Goal: Answer question/provide support

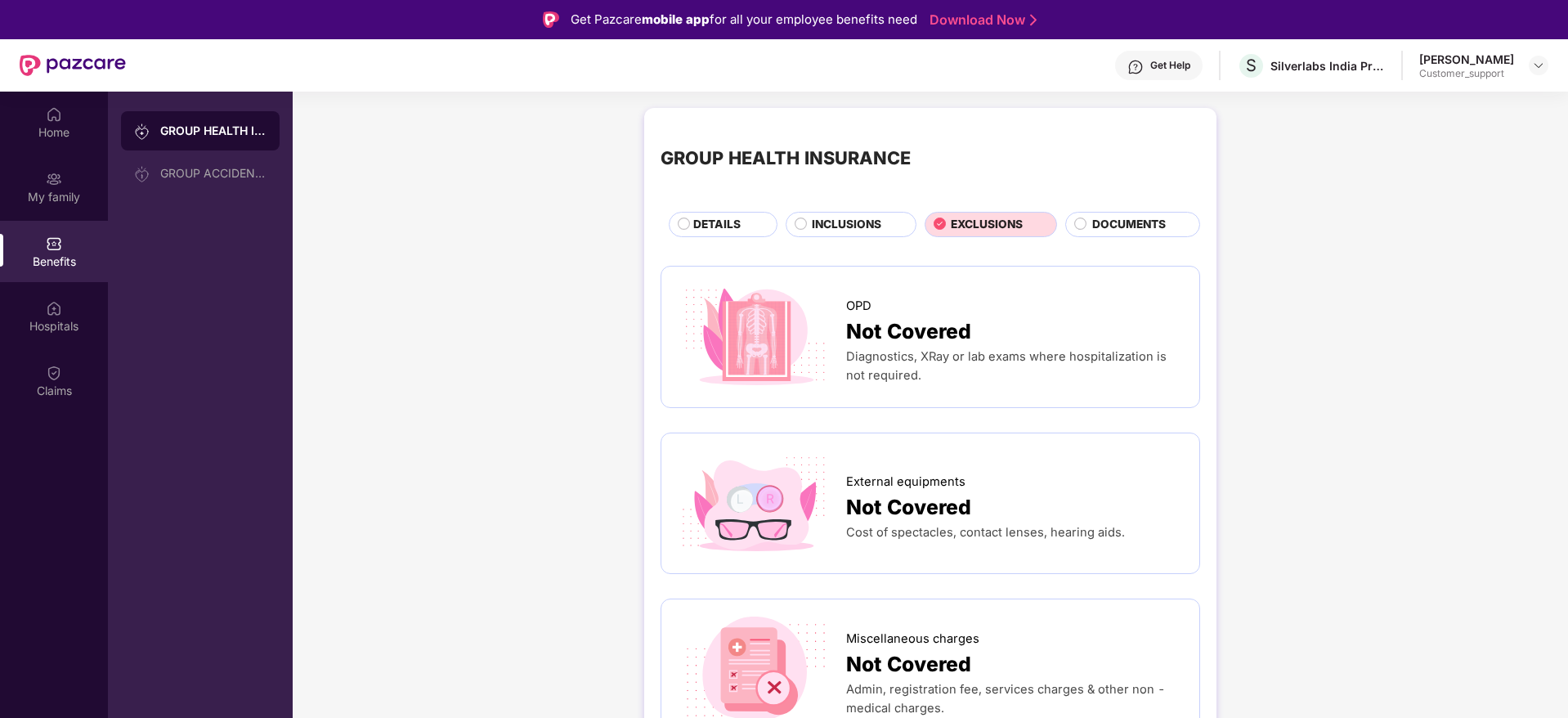
scroll to position [92, 0]
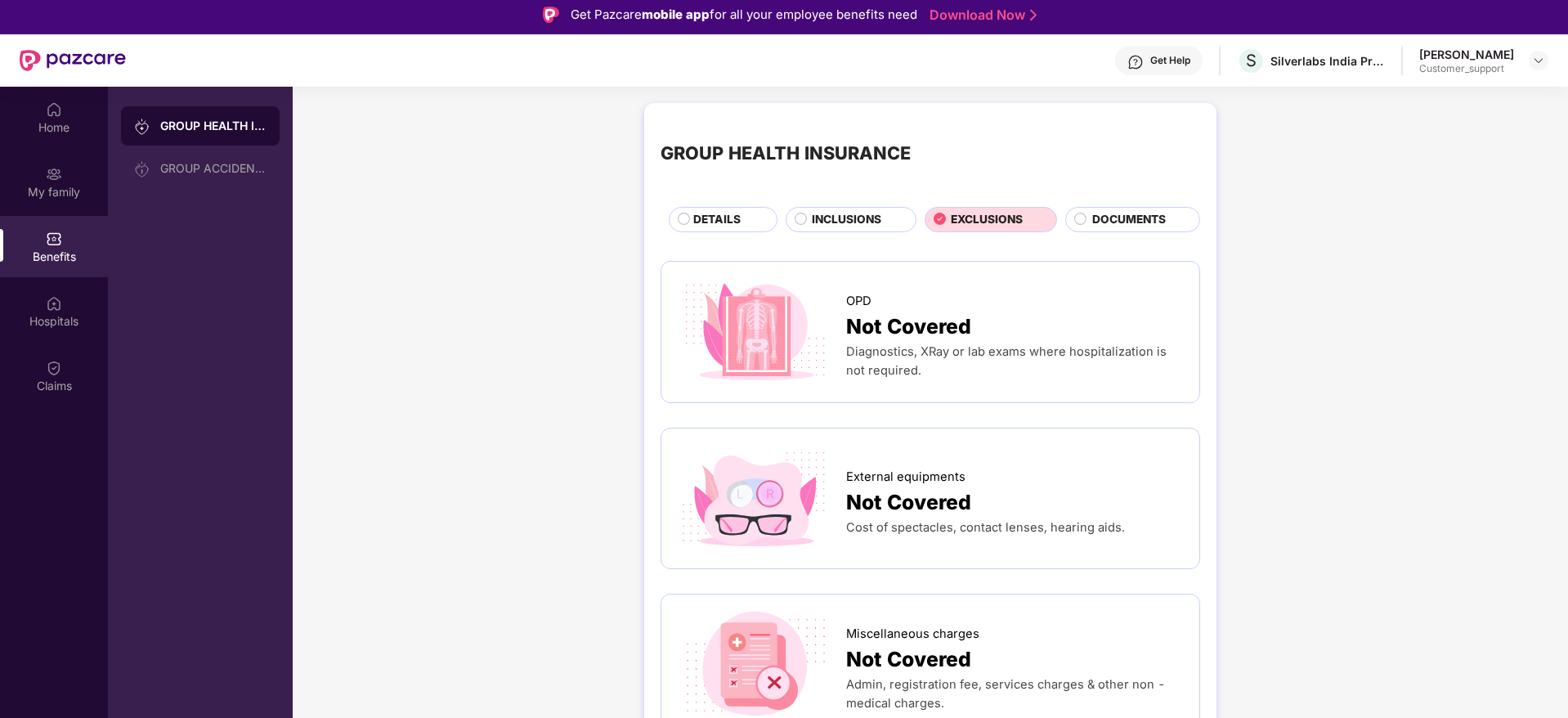
scroll to position [0, 0]
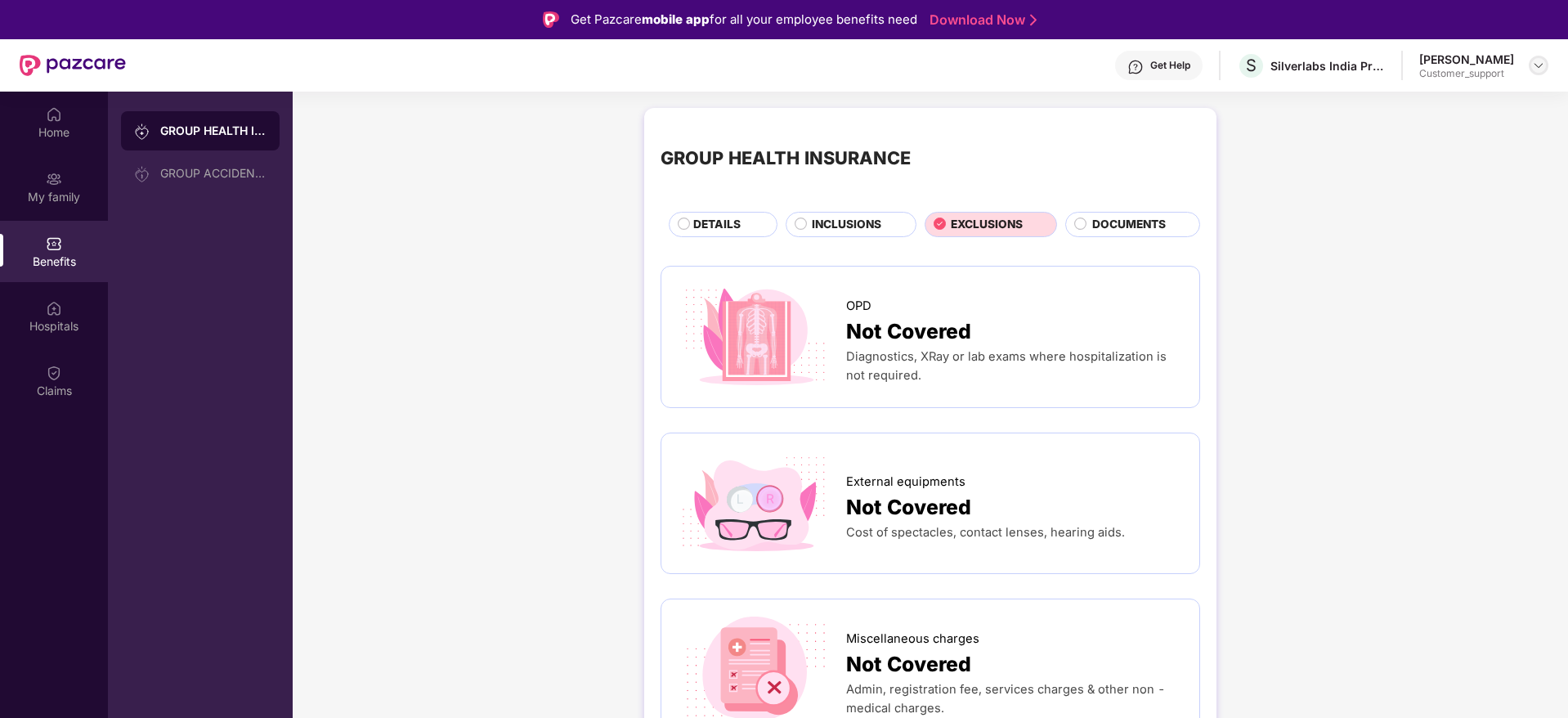
click at [1535, 62] on img at bounding box center [1538, 66] width 13 height 13
click at [1415, 116] on div "Switch to support view" at bounding box center [1462, 104] width 213 height 32
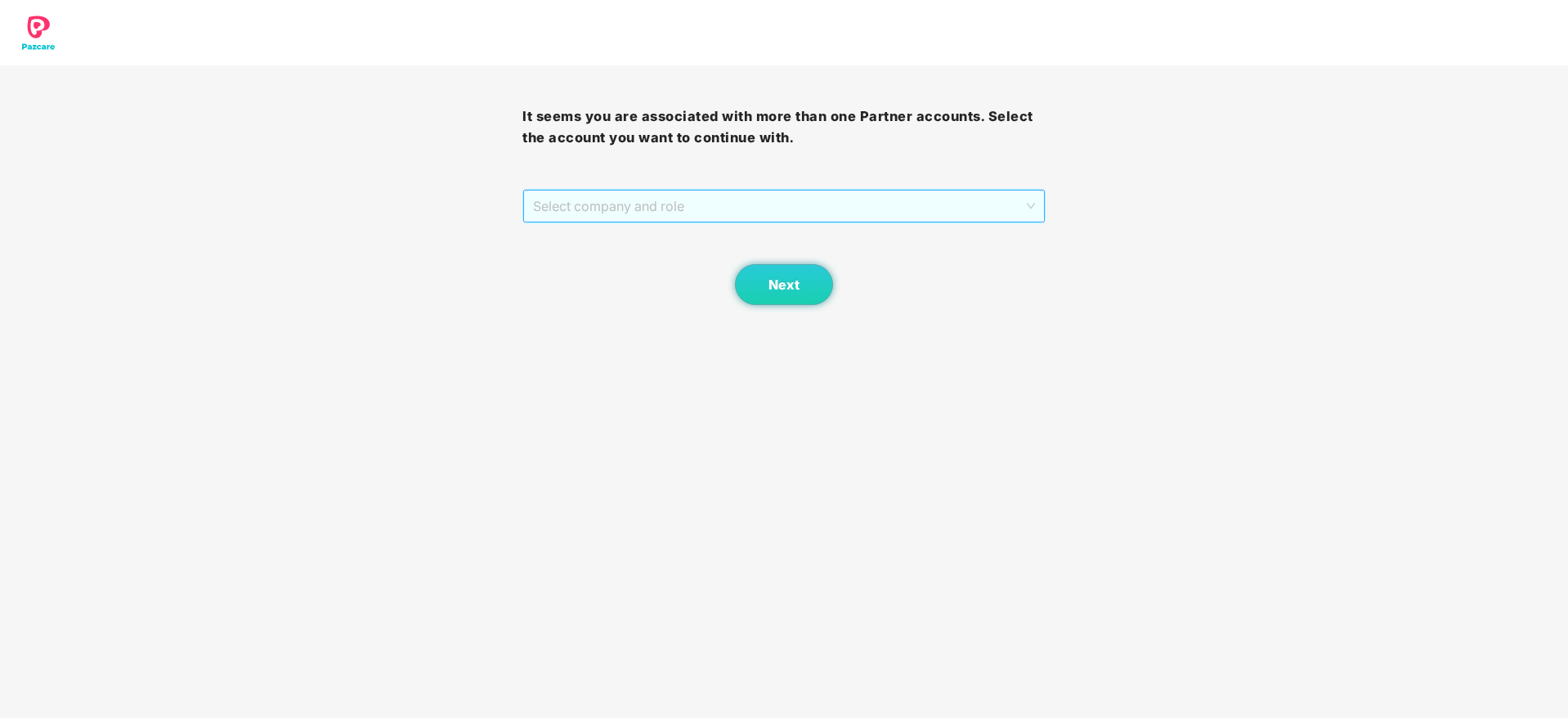
click at [897, 200] on span "Select company and role" at bounding box center [784, 206] width 501 height 31
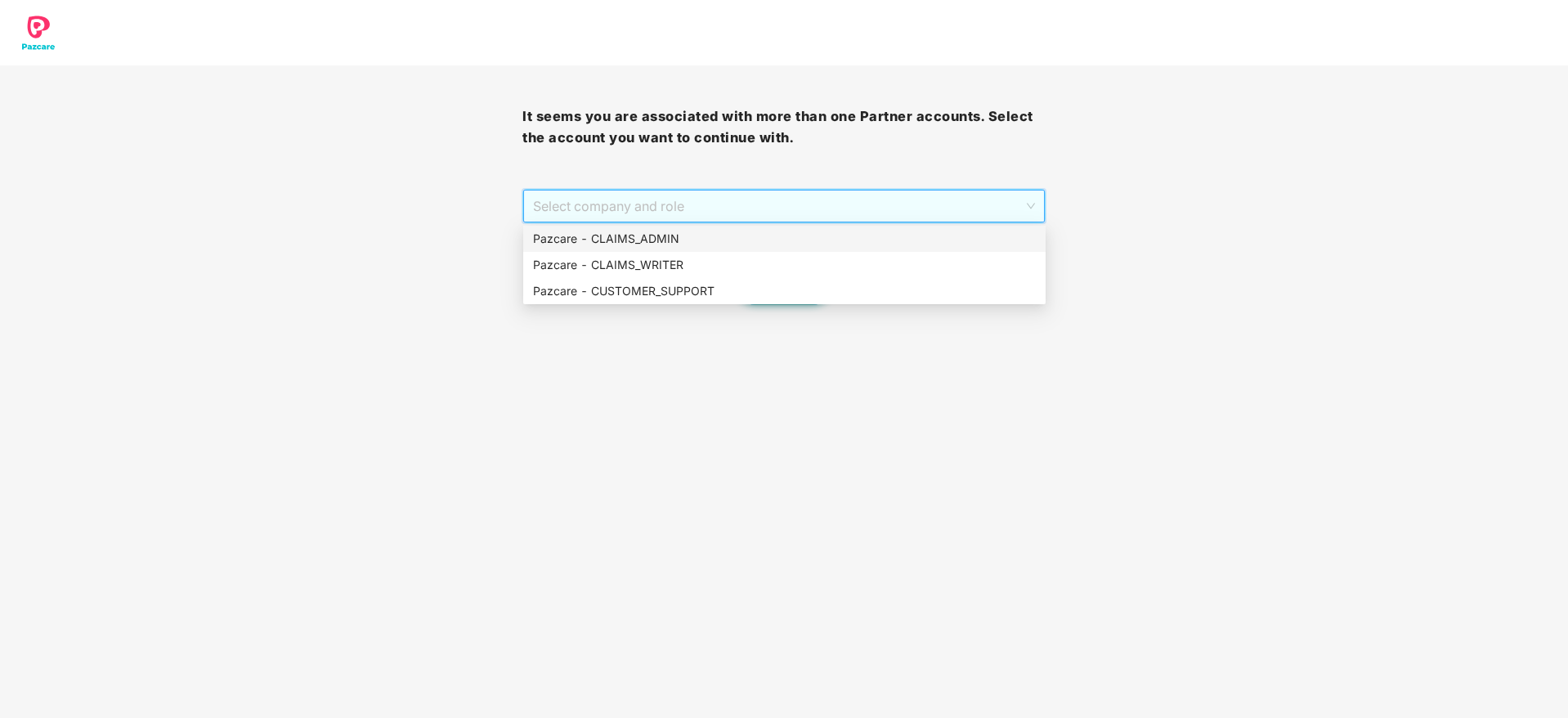
click at [882, 238] on div "Pazcare - CLAIMS_ADMIN" at bounding box center [784, 238] width 502 height 18
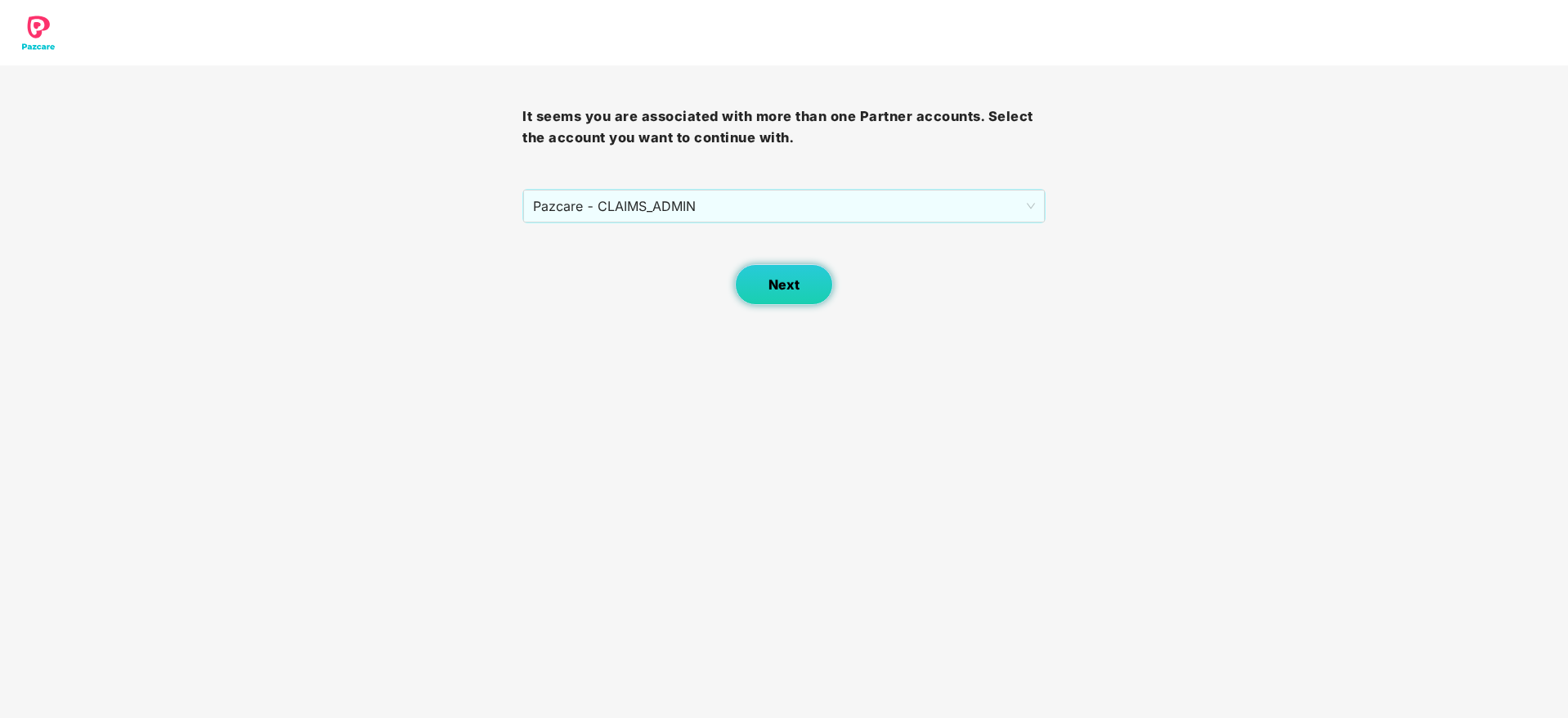
click at [792, 291] on span "Next" at bounding box center [784, 285] width 31 height 15
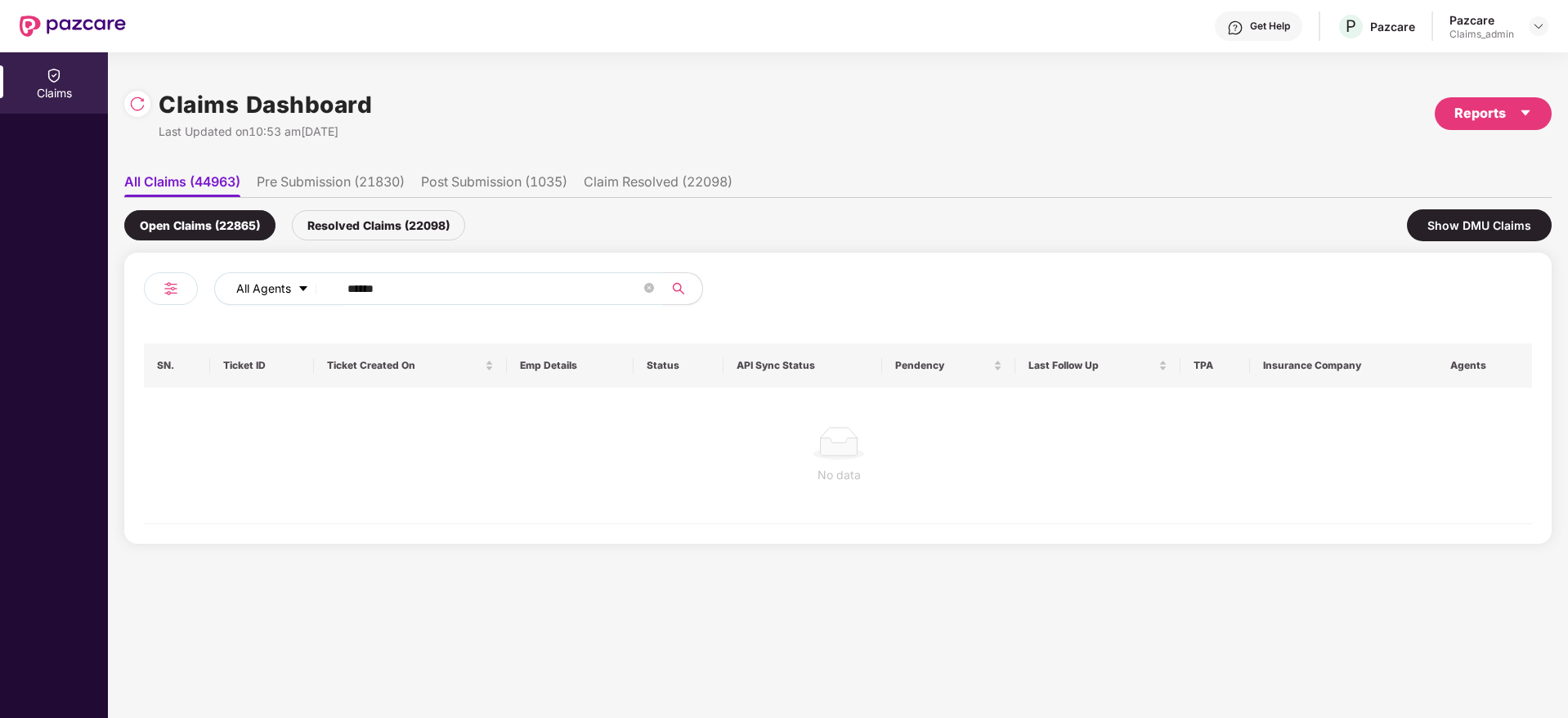
drag, startPoint x: 439, startPoint y: 284, endPoint x: 246, endPoint y: 299, distance: 193.6
click at [246, 299] on div "All Agents ******" at bounding box center [630, 288] width 833 height 33
paste input "text"
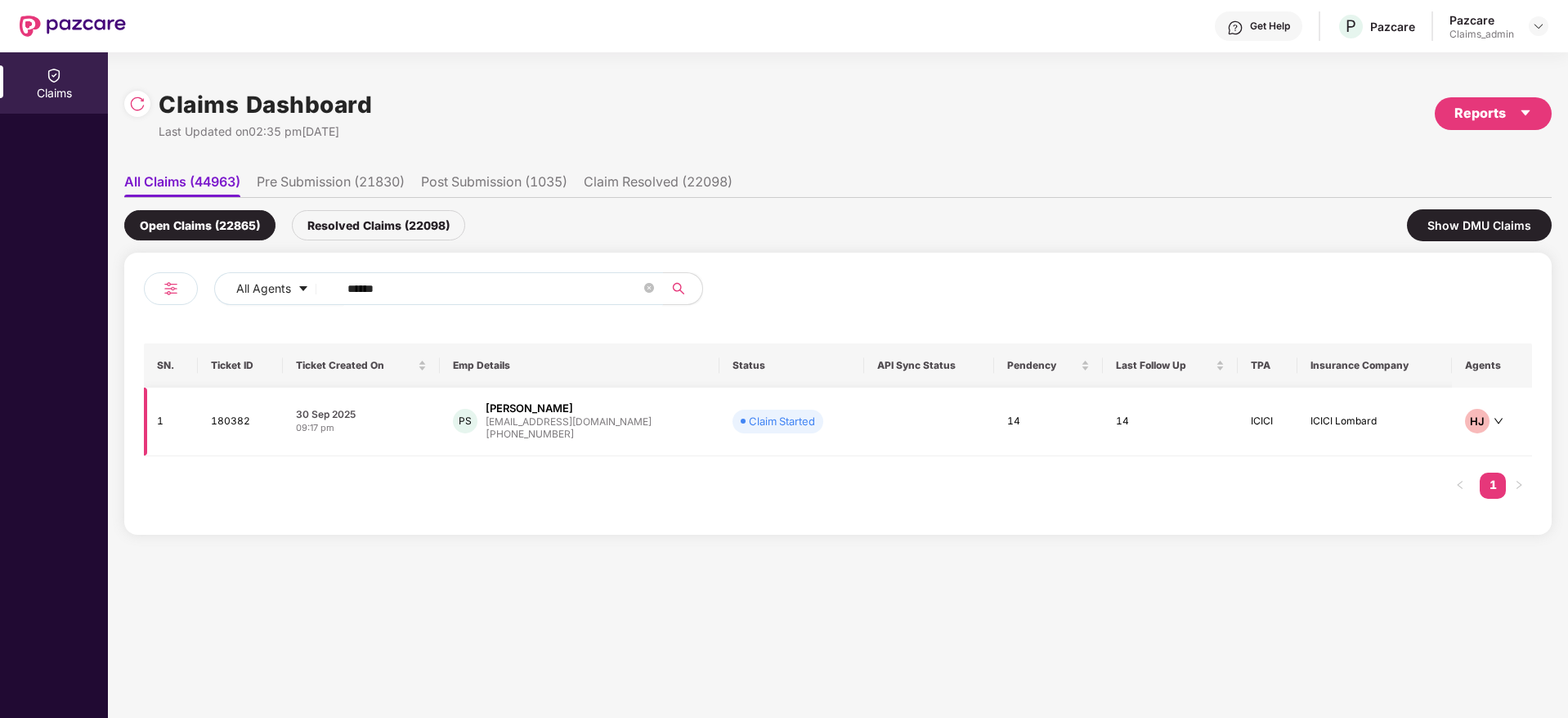
type input "******"
click at [523, 427] on div "[PHONE_NUMBER]" at bounding box center [569, 434] width 166 height 15
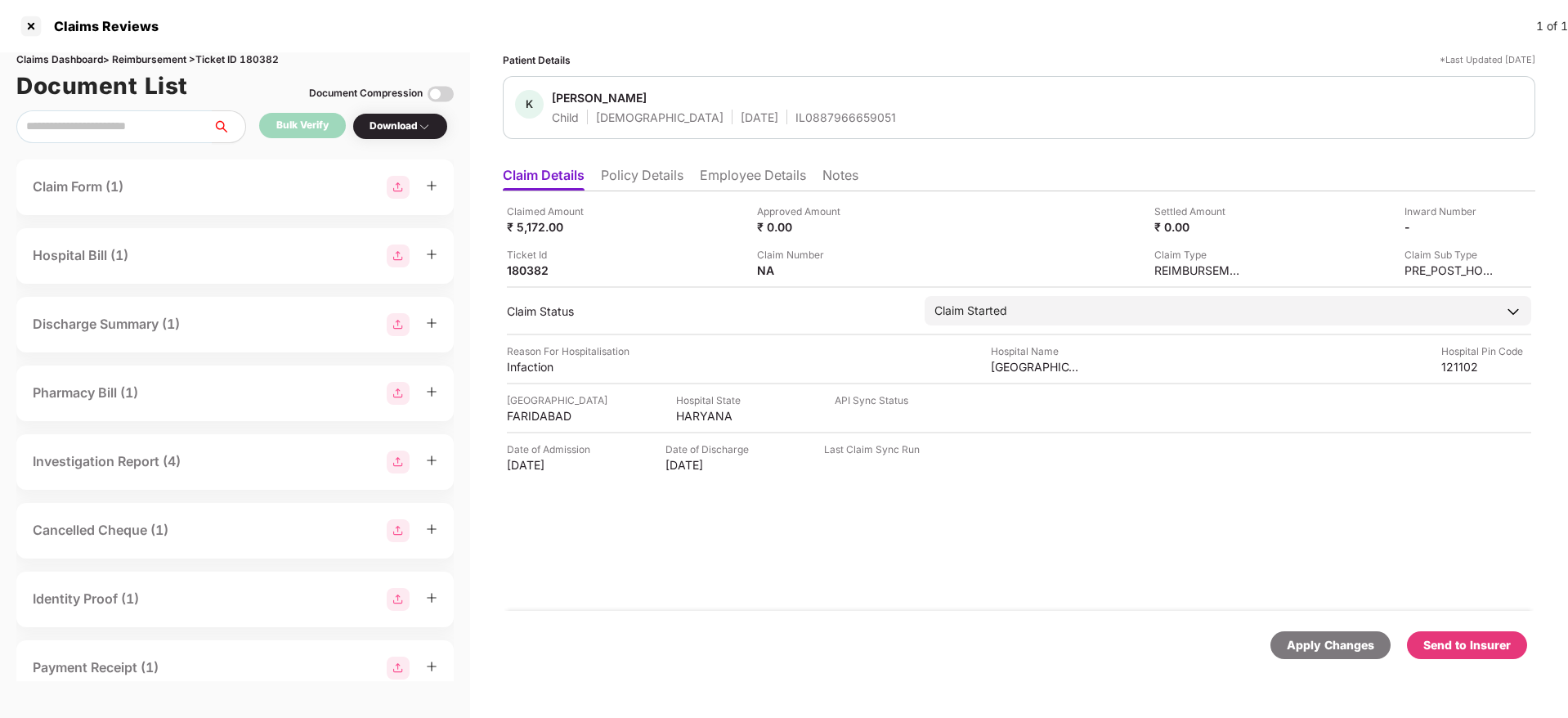
click at [623, 168] on li "Policy Details" at bounding box center [642, 178] width 83 height 24
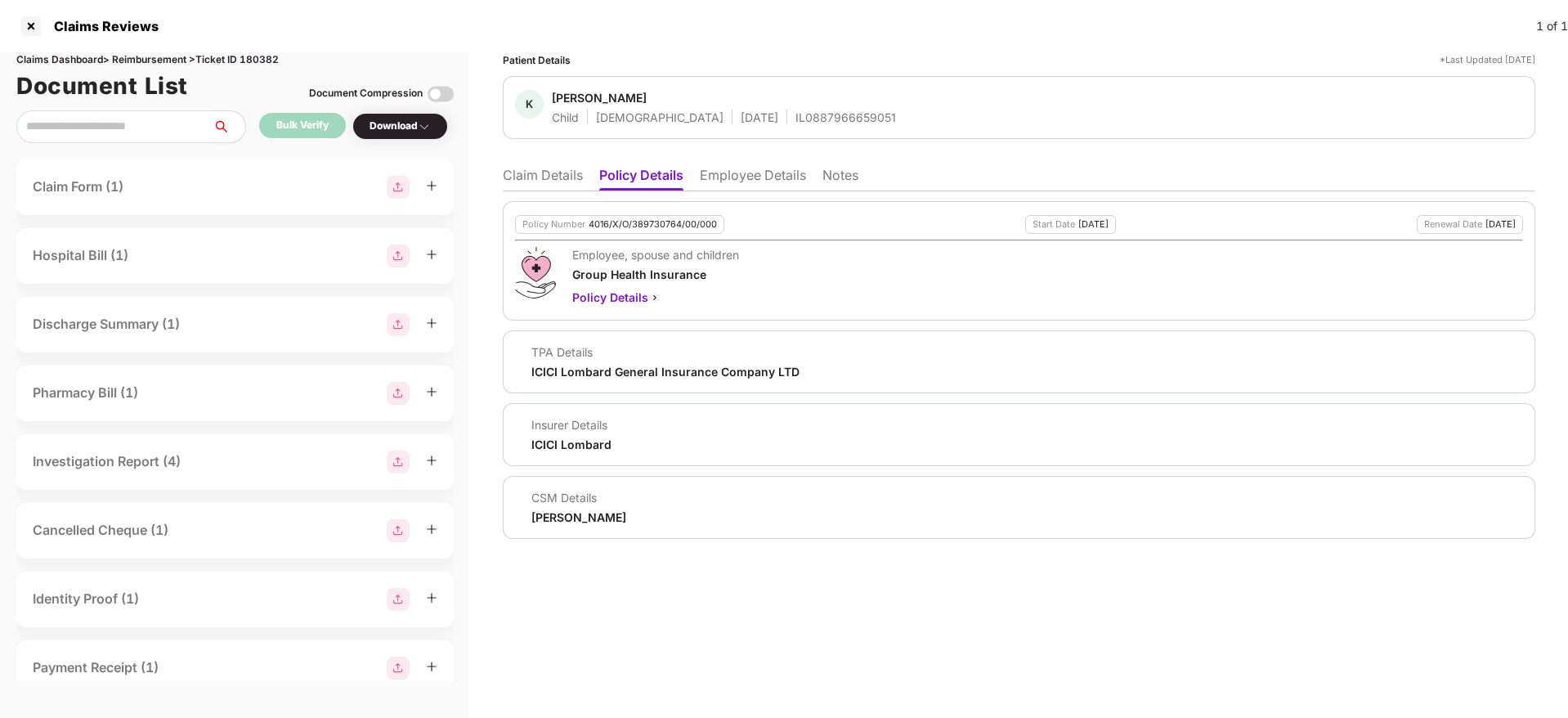
click at [523, 178] on li "Claim Details" at bounding box center [542, 178] width 80 height 24
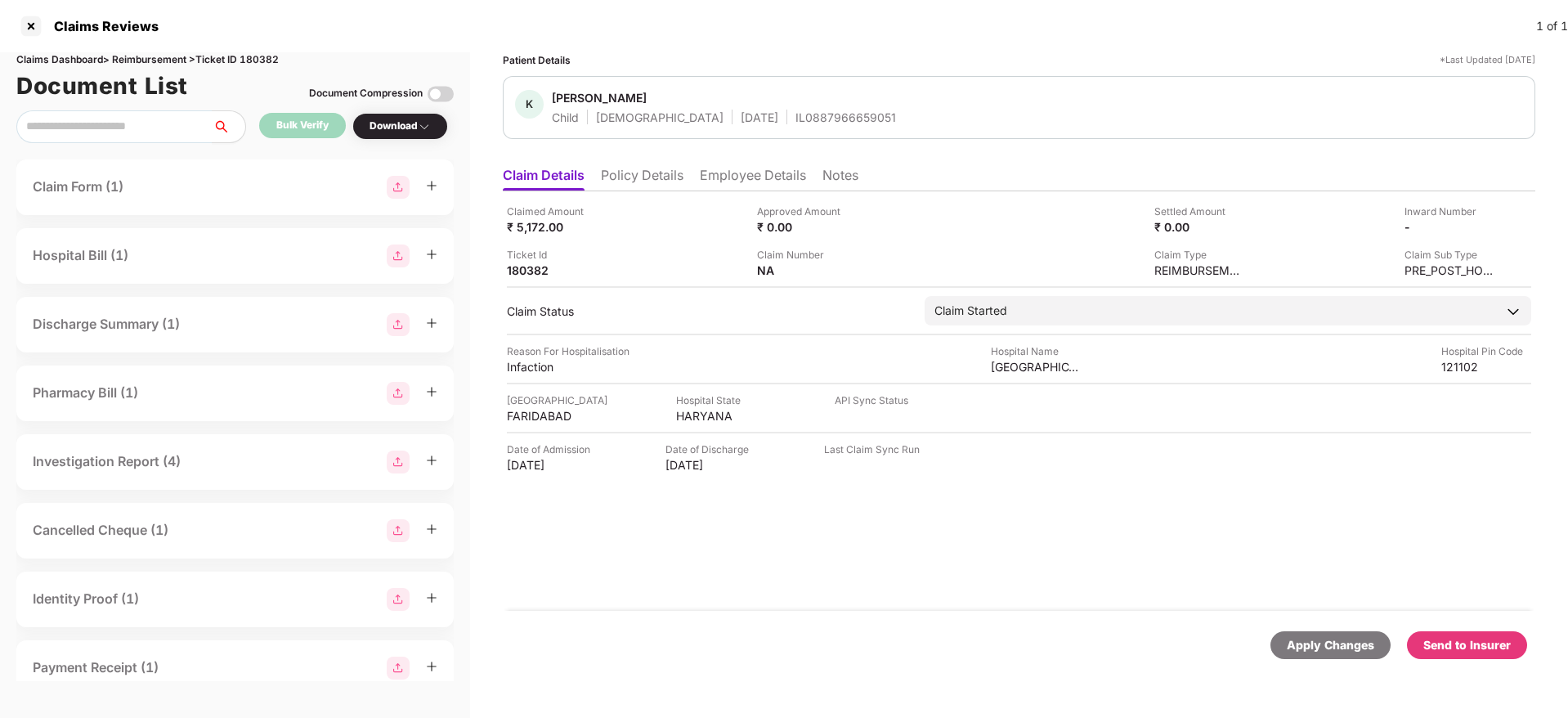
click at [269, 54] on div "Claims Dashboard > Reimbursement > Ticket ID 180382" at bounding box center [235, 59] width 438 height 15
copy div "180382"
